Goal: Task Accomplishment & Management: Manage account settings

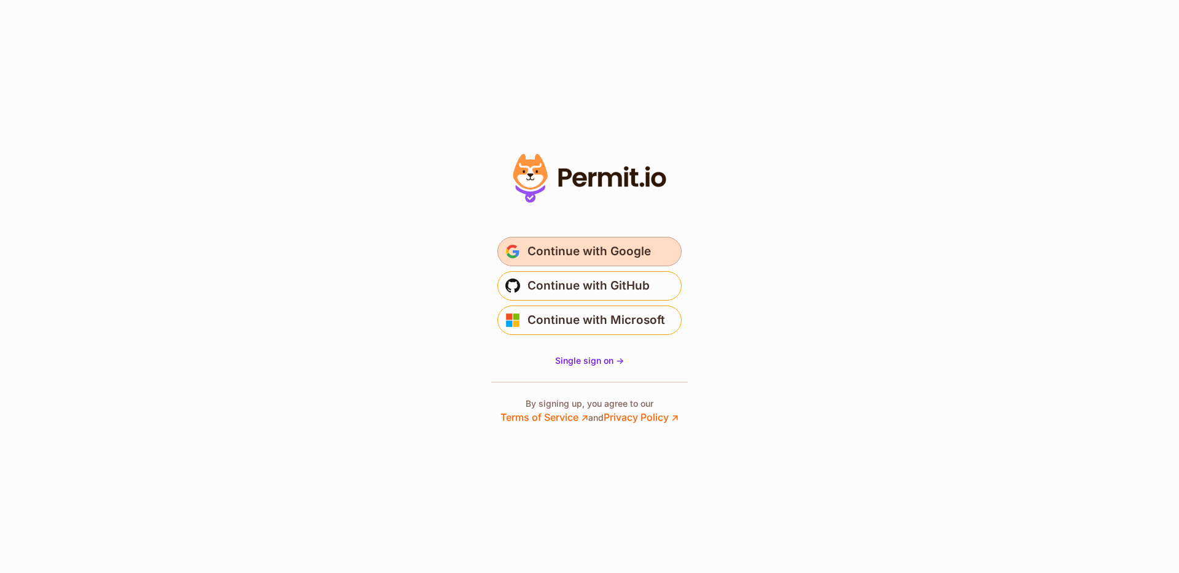
click at [572, 255] on span "Continue with Google" at bounding box center [588, 252] width 123 height 20
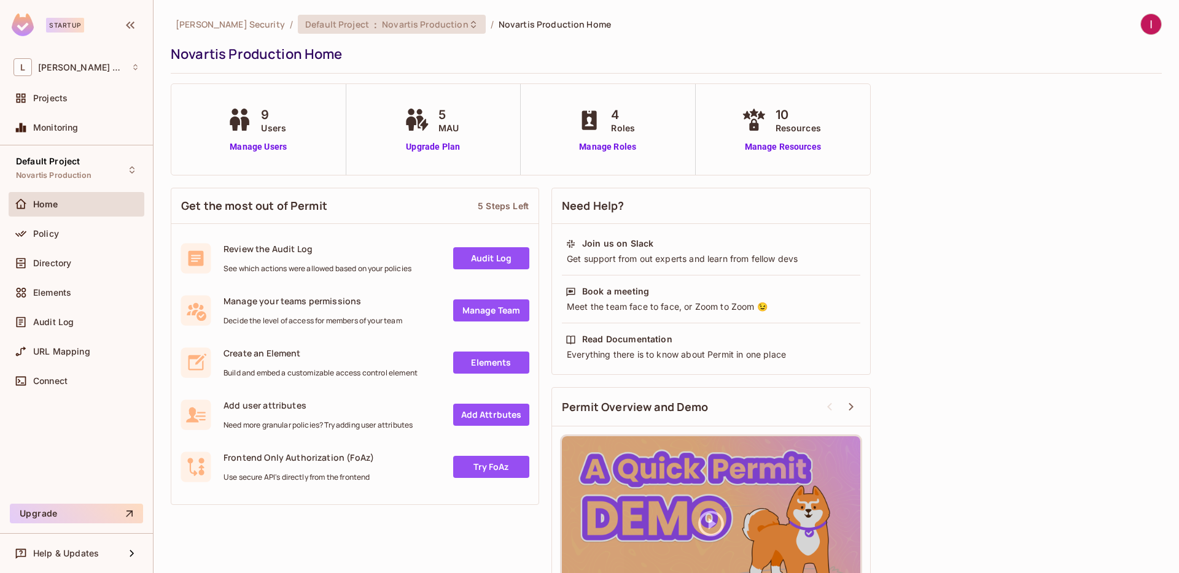
click at [385, 25] on span "Novartis Production" at bounding box center [425, 24] width 87 height 12
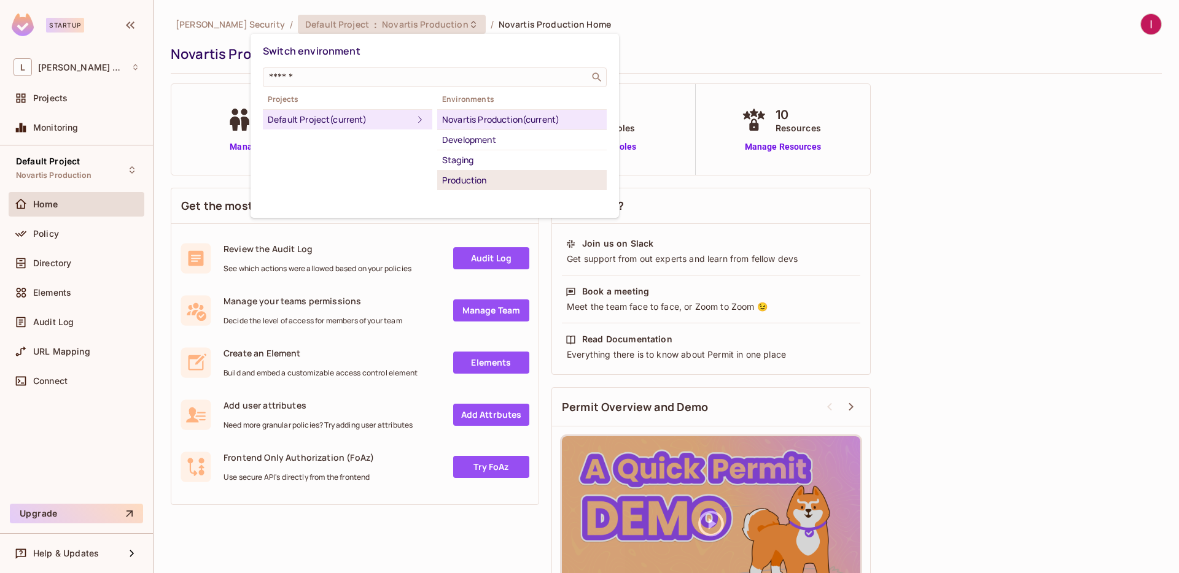
click at [479, 189] on li "Production" at bounding box center [521, 181] width 169 height 20
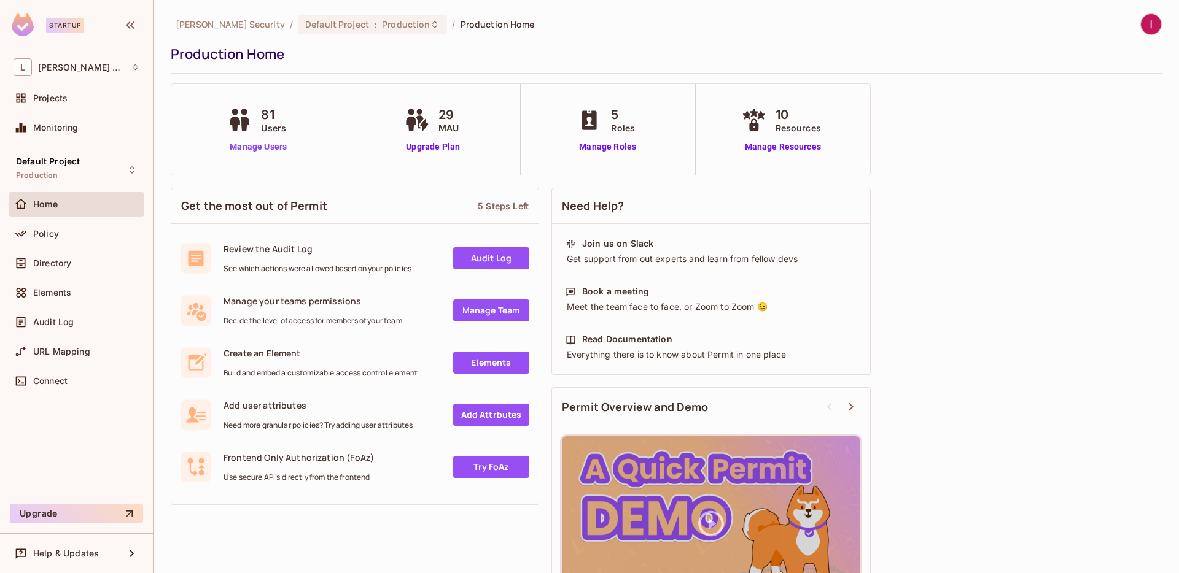
click at [279, 144] on link "Manage Users" at bounding box center [258, 147] width 68 height 13
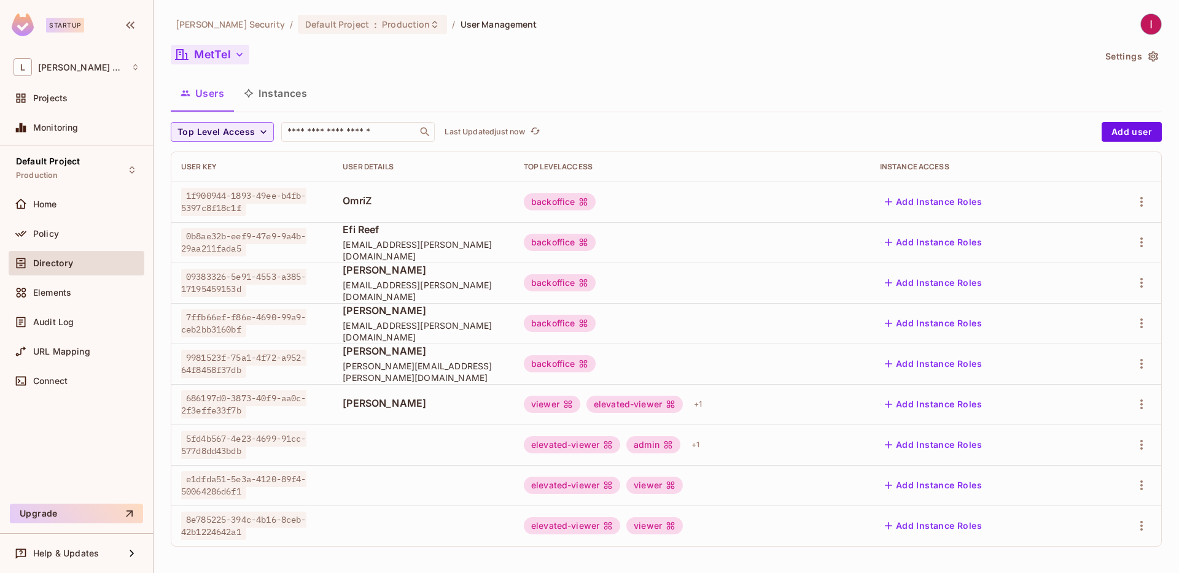
click at [223, 46] on button "MetTel" at bounding box center [210, 55] width 79 height 20
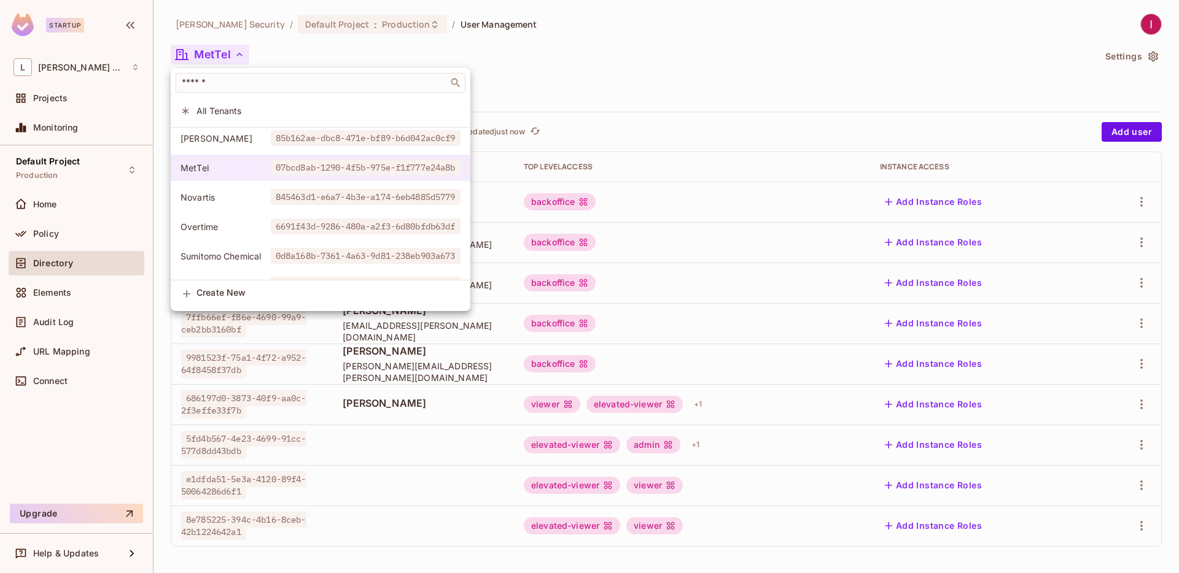
scroll to position [237, 0]
click at [211, 144] on span "[PERSON_NAME]" at bounding box center [225, 139] width 90 height 12
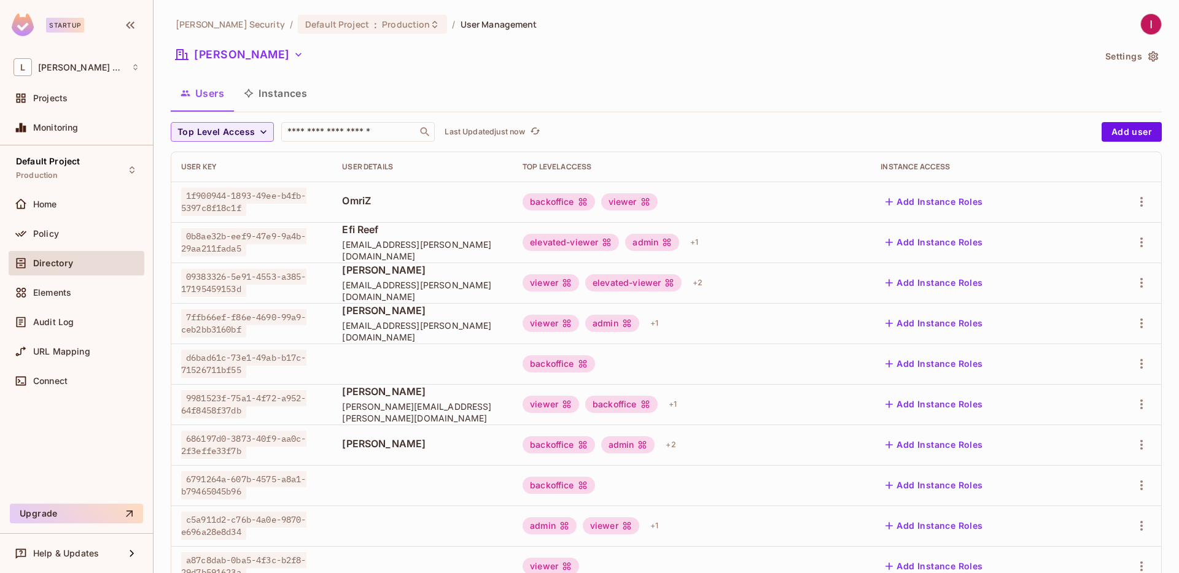
scroll to position [284, 0]
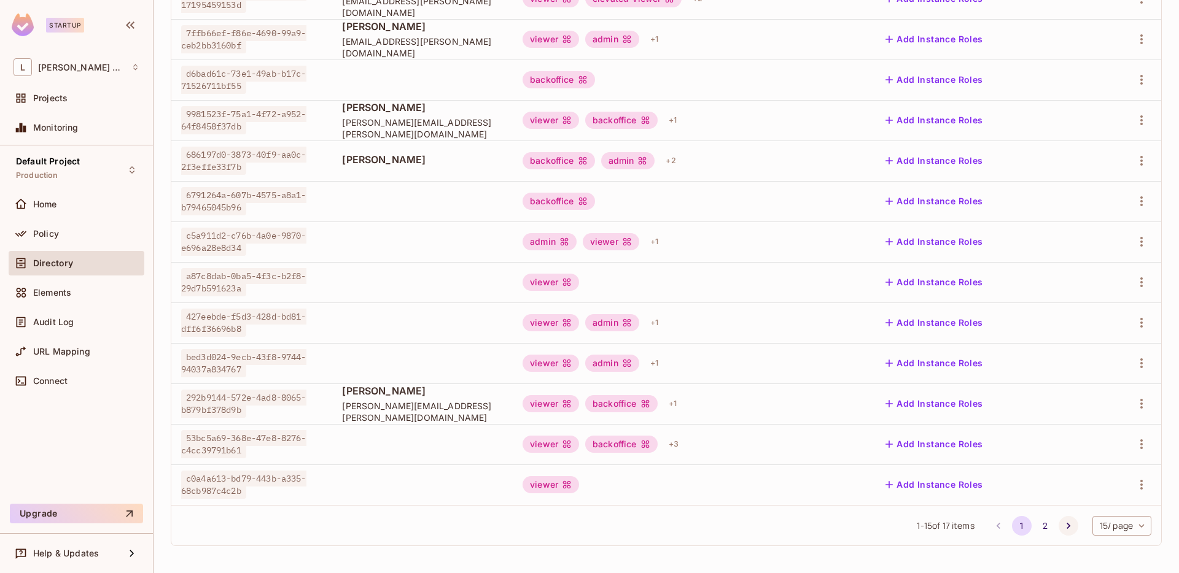
click at [1062, 521] on icon "Go to next page" at bounding box center [1068, 526] width 12 height 12
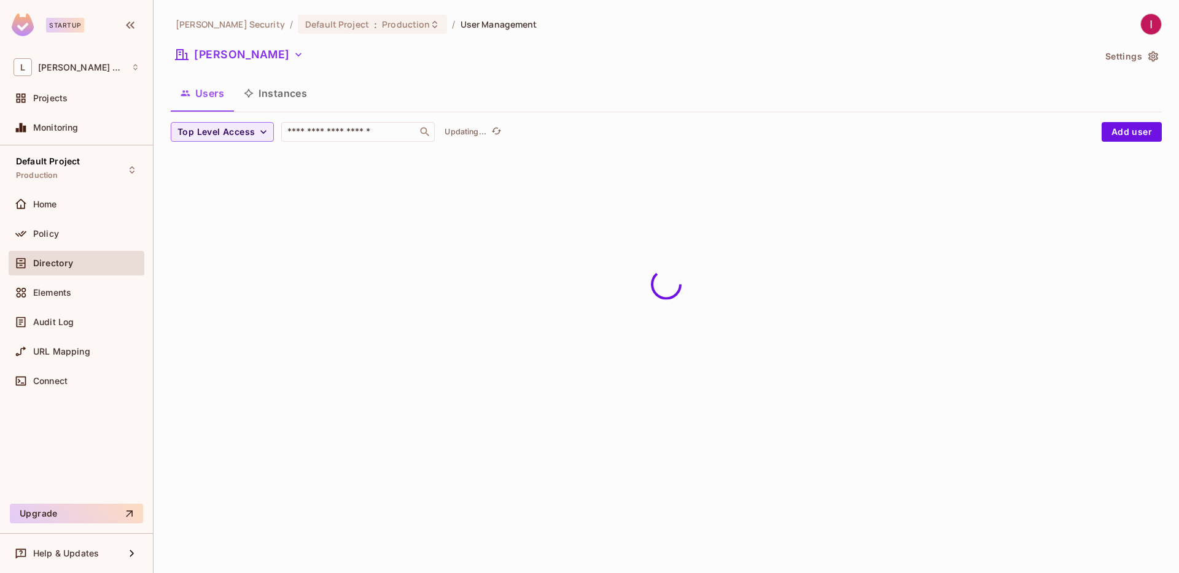
scroll to position [0, 0]
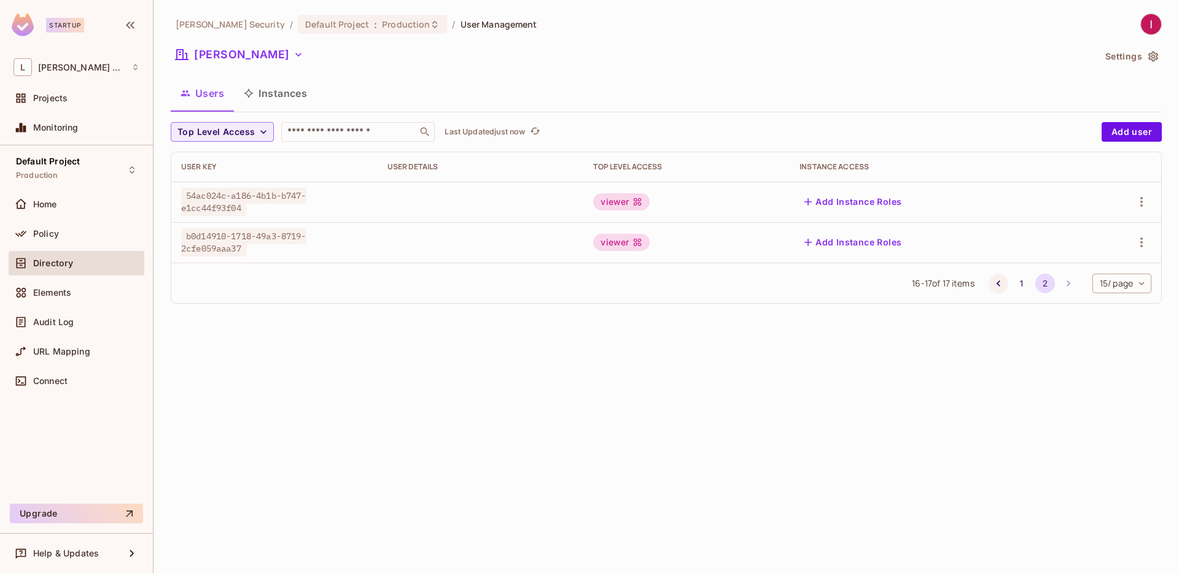
click at [998, 280] on icon "Go to previous page" at bounding box center [998, 283] width 12 height 12
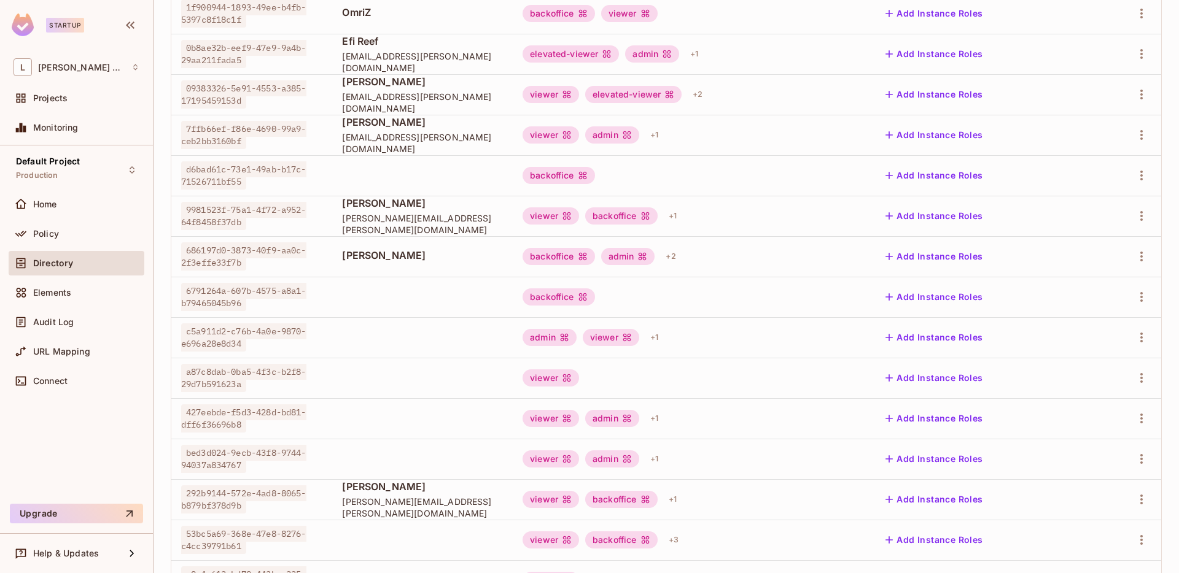
scroll to position [284, 0]
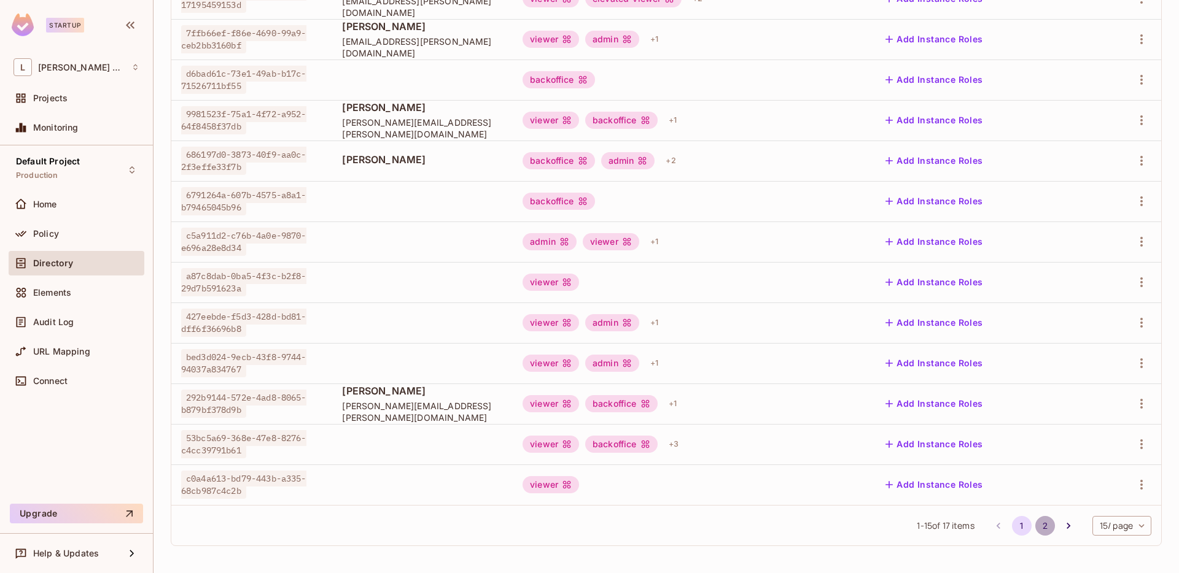
click at [1039, 526] on button "2" at bounding box center [1045, 526] width 20 height 20
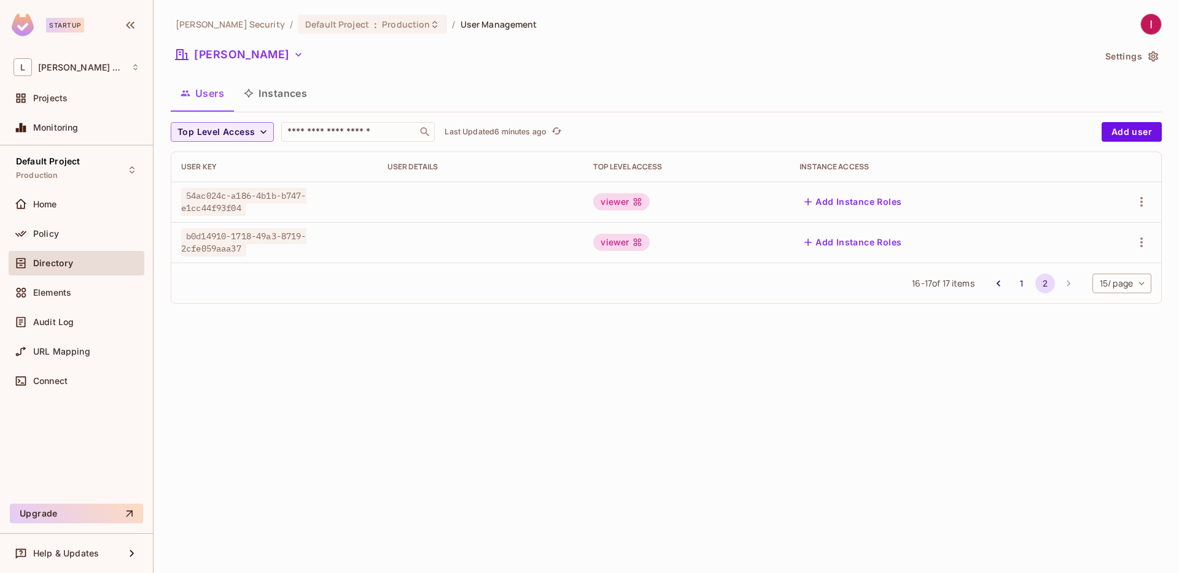
click at [425, 320] on div "[PERSON_NAME] Security / Default Project : Production / User Management [PERSON…" at bounding box center [665, 286] width 1025 height 573
click at [1138, 246] on icon "button" at bounding box center [1141, 242] width 15 height 15
click at [1117, 267] on li "Edit" at bounding box center [1088, 270] width 109 height 27
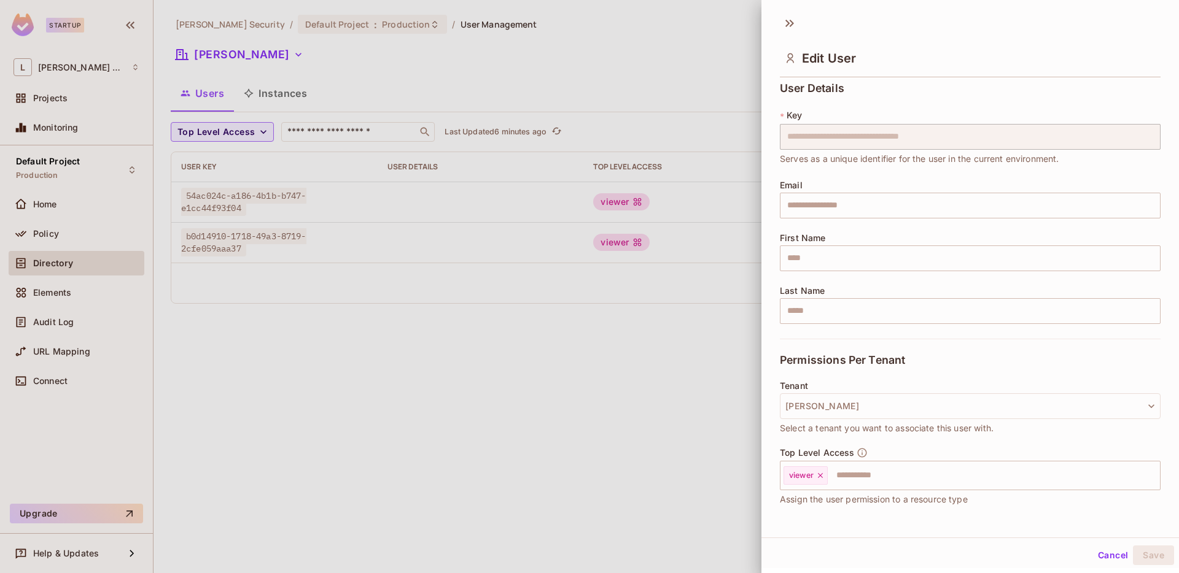
scroll to position [5, 0]
click at [850, 475] on input "text" at bounding box center [983, 475] width 308 height 25
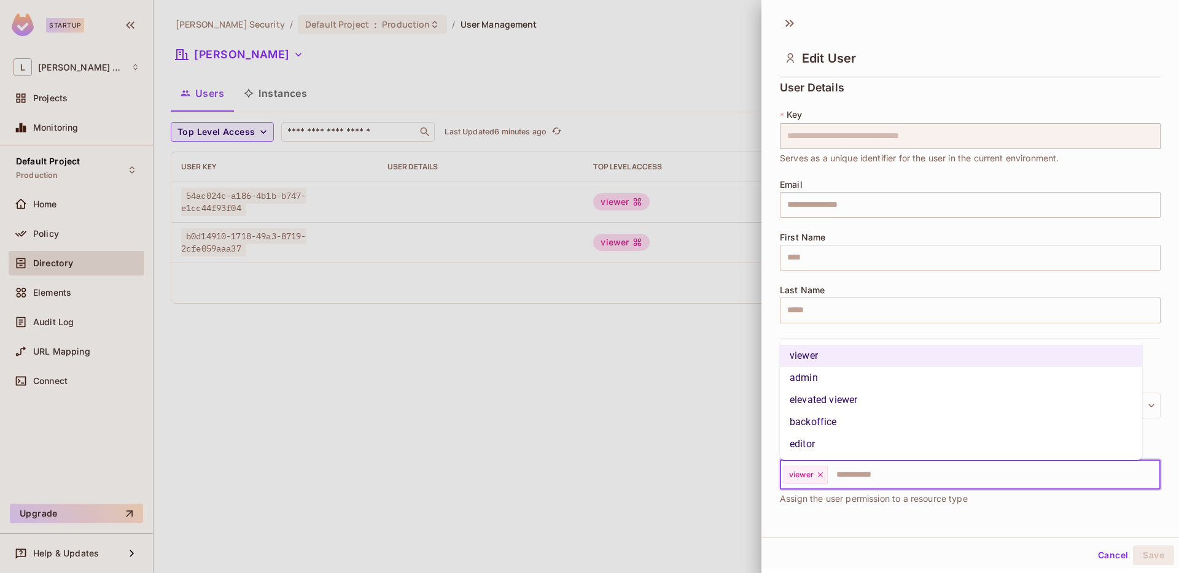
click at [830, 394] on li "elevated viewer" at bounding box center [961, 400] width 362 height 22
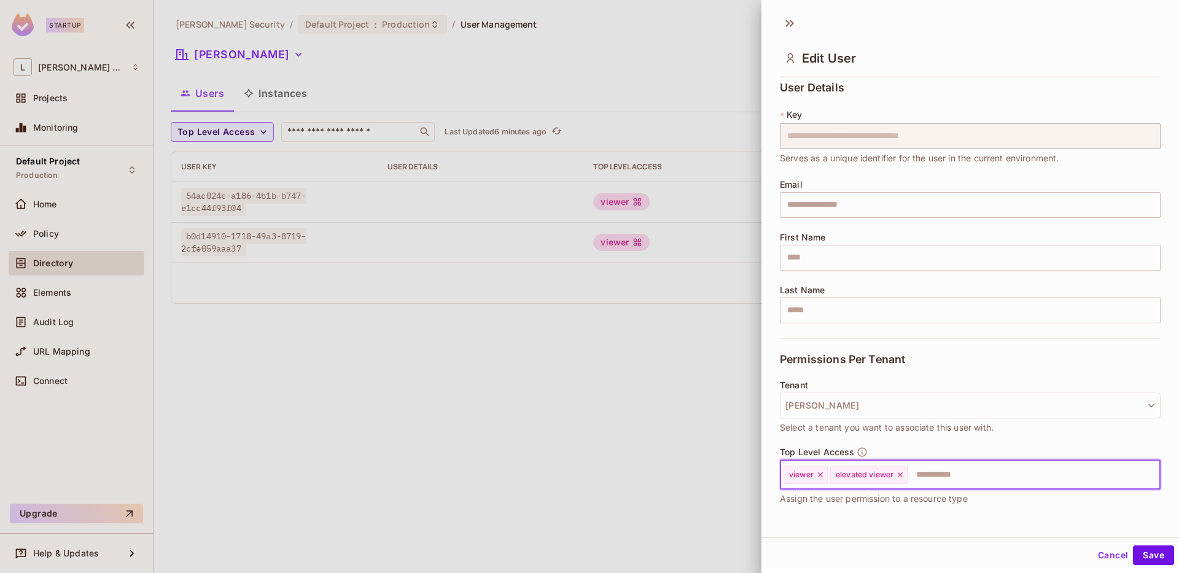
click at [818, 477] on icon at bounding box center [820, 475] width 9 height 9
click at [1144, 545] on div "Cancel Save" at bounding box center [969, 555] width 417 height 29
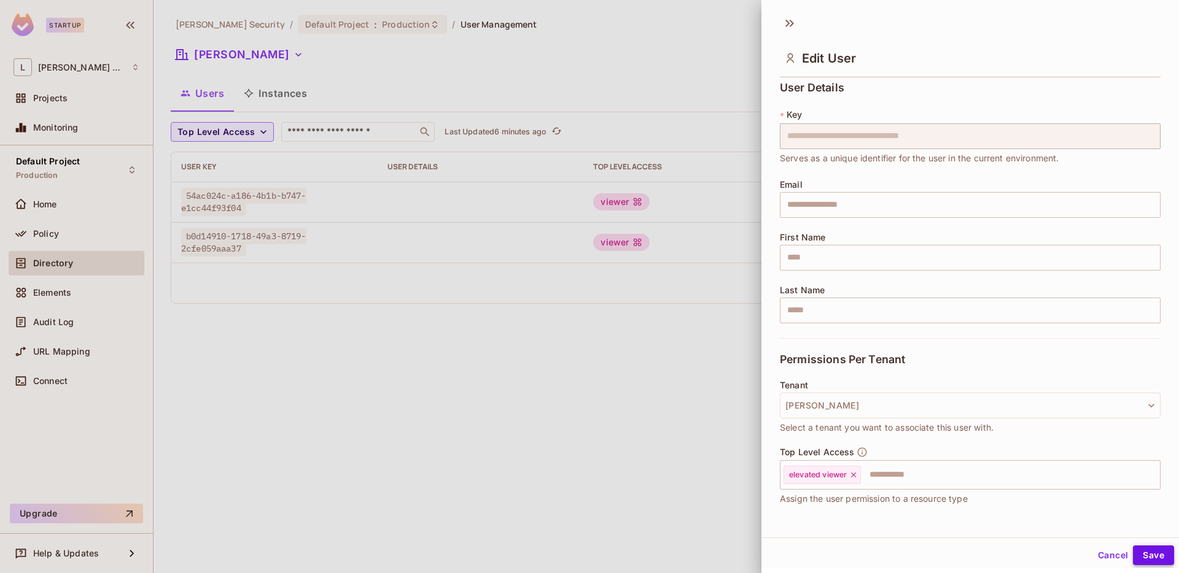
click at [1146, 555] on button "Save" at bounding box center [1153, 556] width 41 height 20
